Goal: Transaction & Acquisition: Download file/media

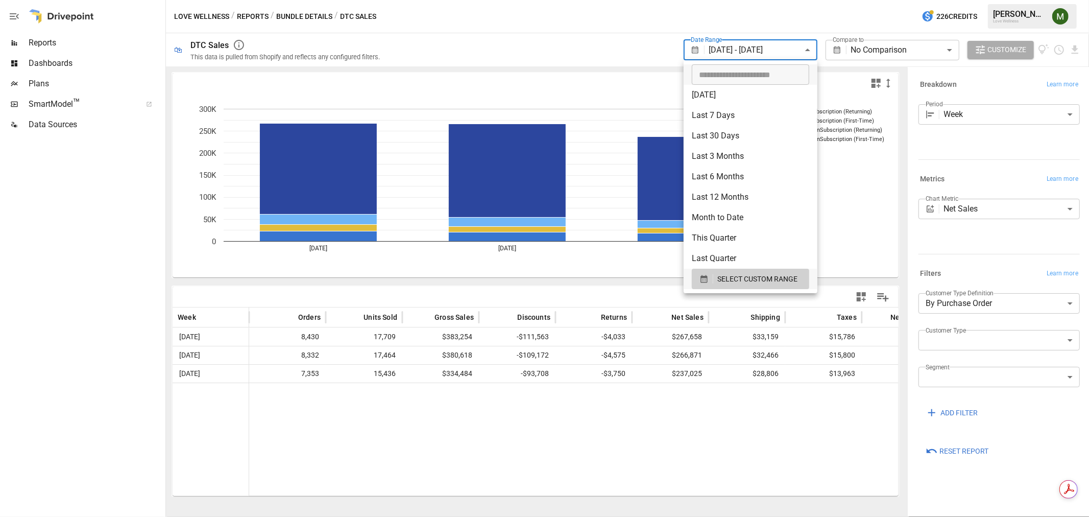
click at [765, 0] on body "**********" at bounding box center [544, 0] width 1089 height 0
click at [701, 283] on div "SELECT CUSTOM RANGE" at bounding box center [750, 279] width 102 height 13
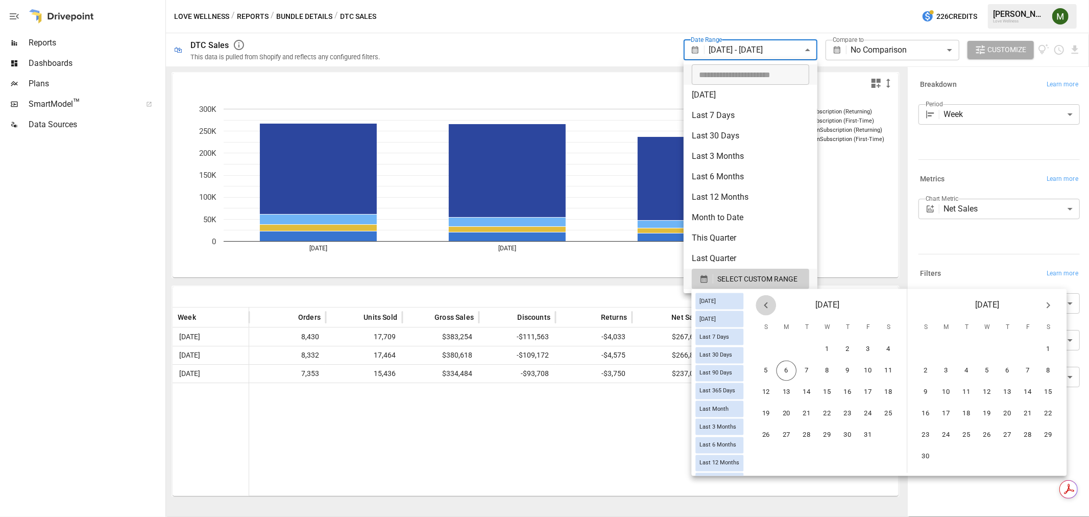
click at [772, 309] on icon "Previous month" at bounding box center [766, 305] width 12 height 12
click at [777, 403] on button "21" at bounding box center [766, 413] width 20 height 20
click at [1053, 370] on button "11" at bounding box center [1048, 370] width 20 height 20
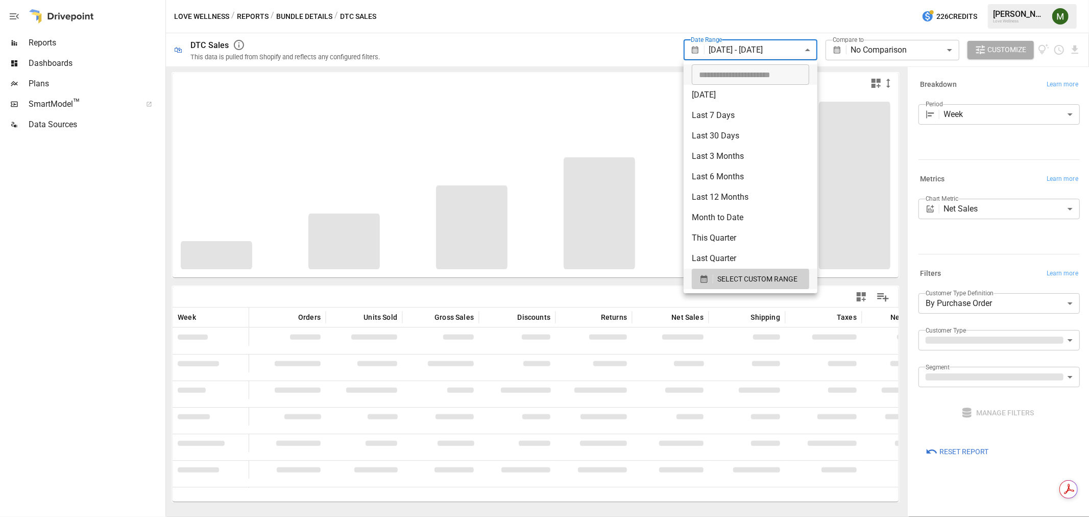
click at [709, 46] on div at bounding box center [544, 258] width 1089 height 517
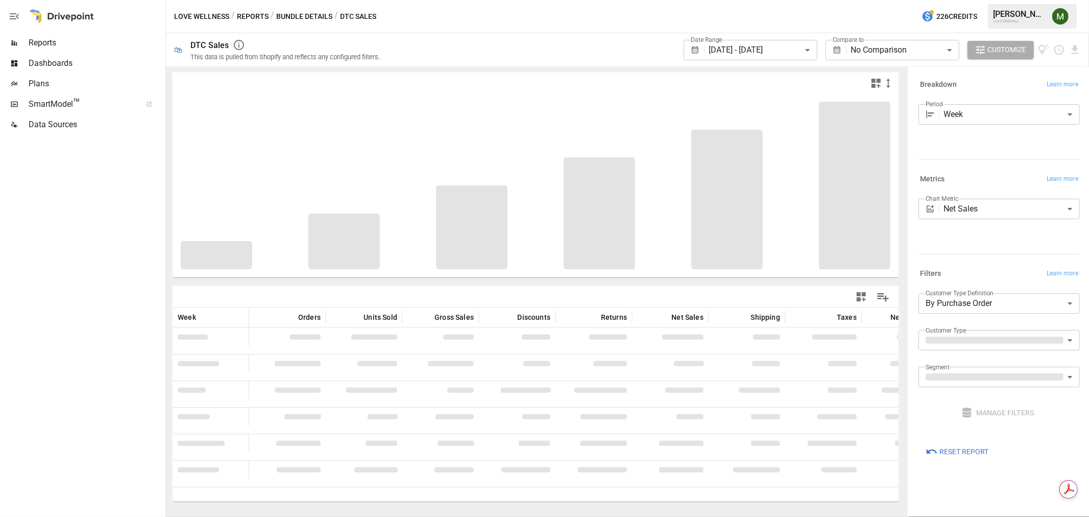
click at [698, 49] on icon at bounding box center [695, 50] width 7 height 8
click at [711, 0] on body "**********" at bounding box center [544, 0] width 1089 height 0
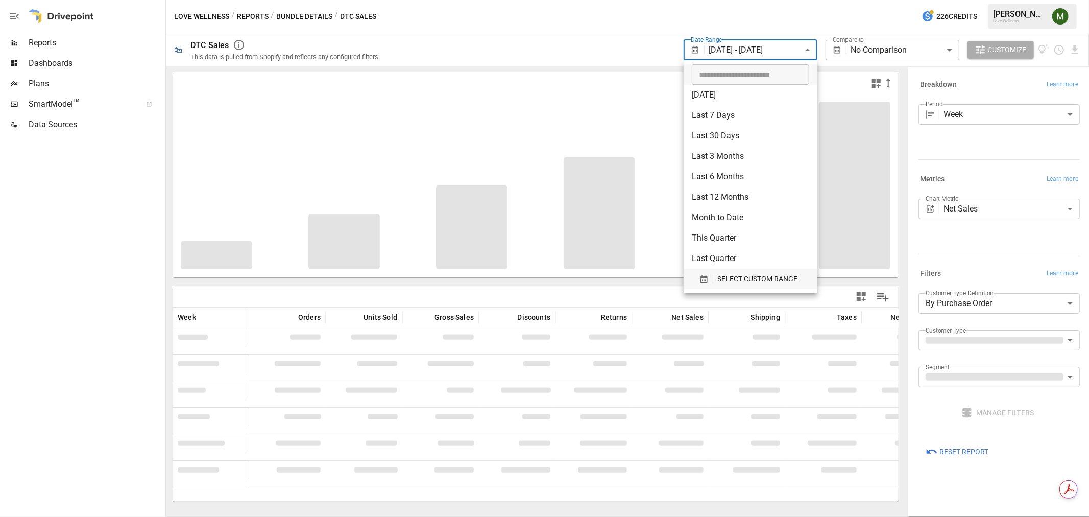
click at [701, 285] on button "SELECT CUSTOM RANGE" at bounding box center [750, 279] width 117 height 20
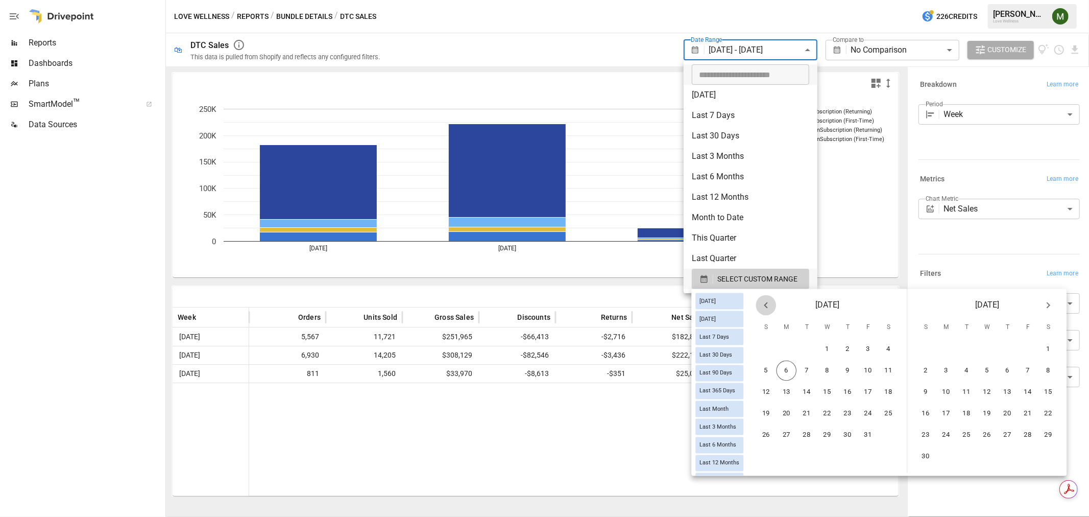
click at [767, 304] on icon "Previous month" at bounding box center [766, 305] width 4 height 6
click at [777, 412] on button "21" at bounding box center [766, 413] width 20 height 20
click at [1051, 346] on button "4" at bounding box center [1048, 349] width 20 height 20
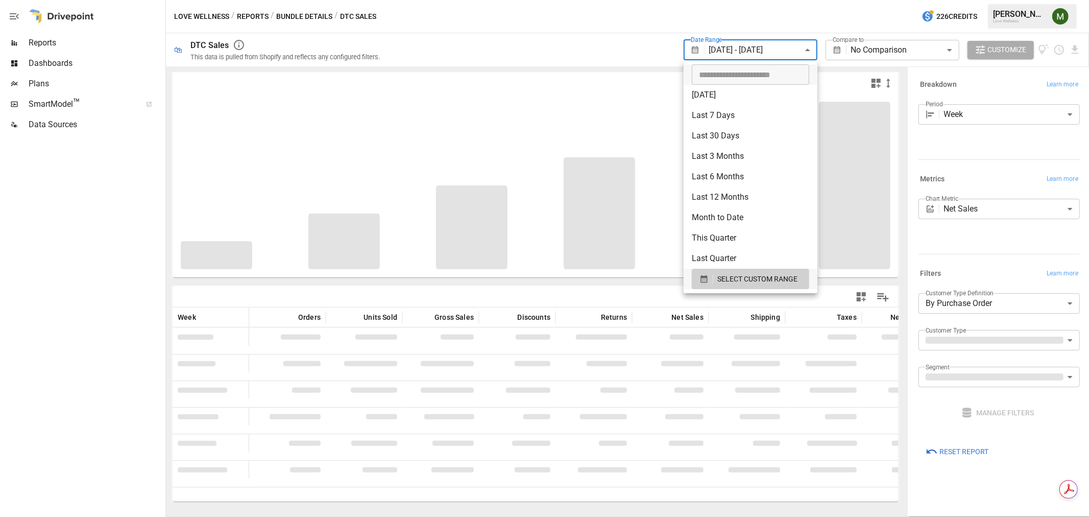
click at [608, 52] on div at bounding box center [544, 258] width 1089 height 517
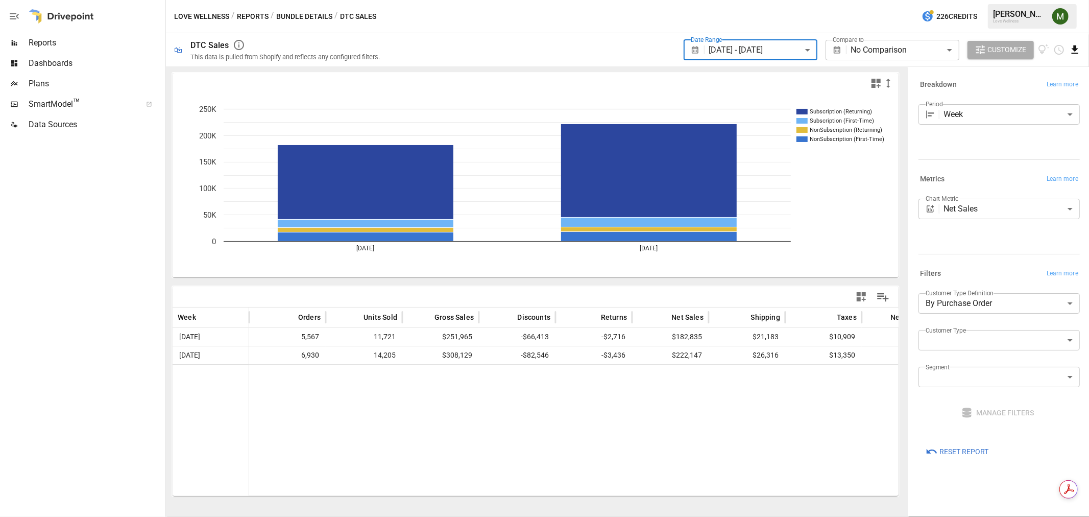
click at [1076, 51] on icon "Download report" at bounding box center [1075, 50] width 12 height 12
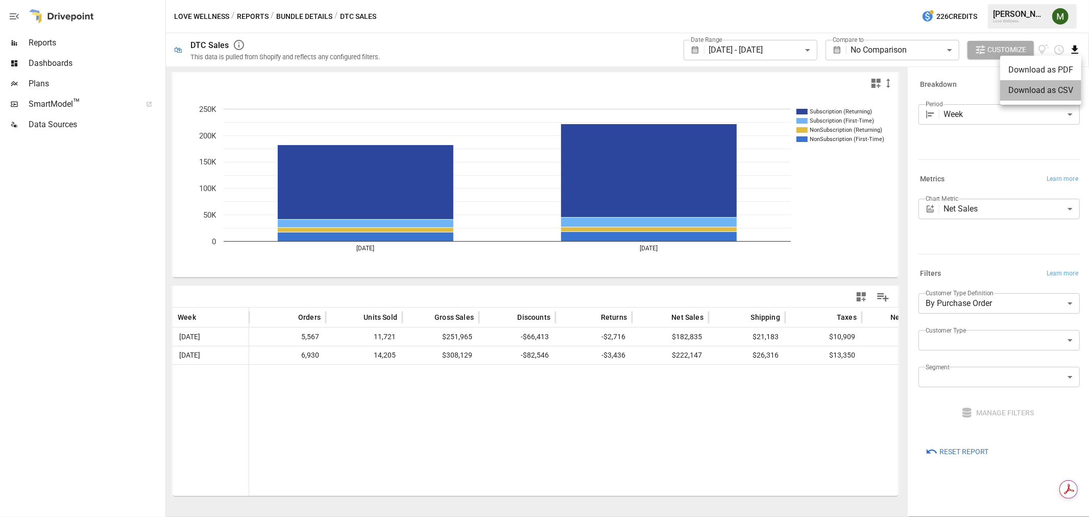
click at [1053, 90] on li "Download as CSV" at bounding box center [1040, 90] width 81 height 20
